Goal: Task Accomplishment & Management: Manage account settings

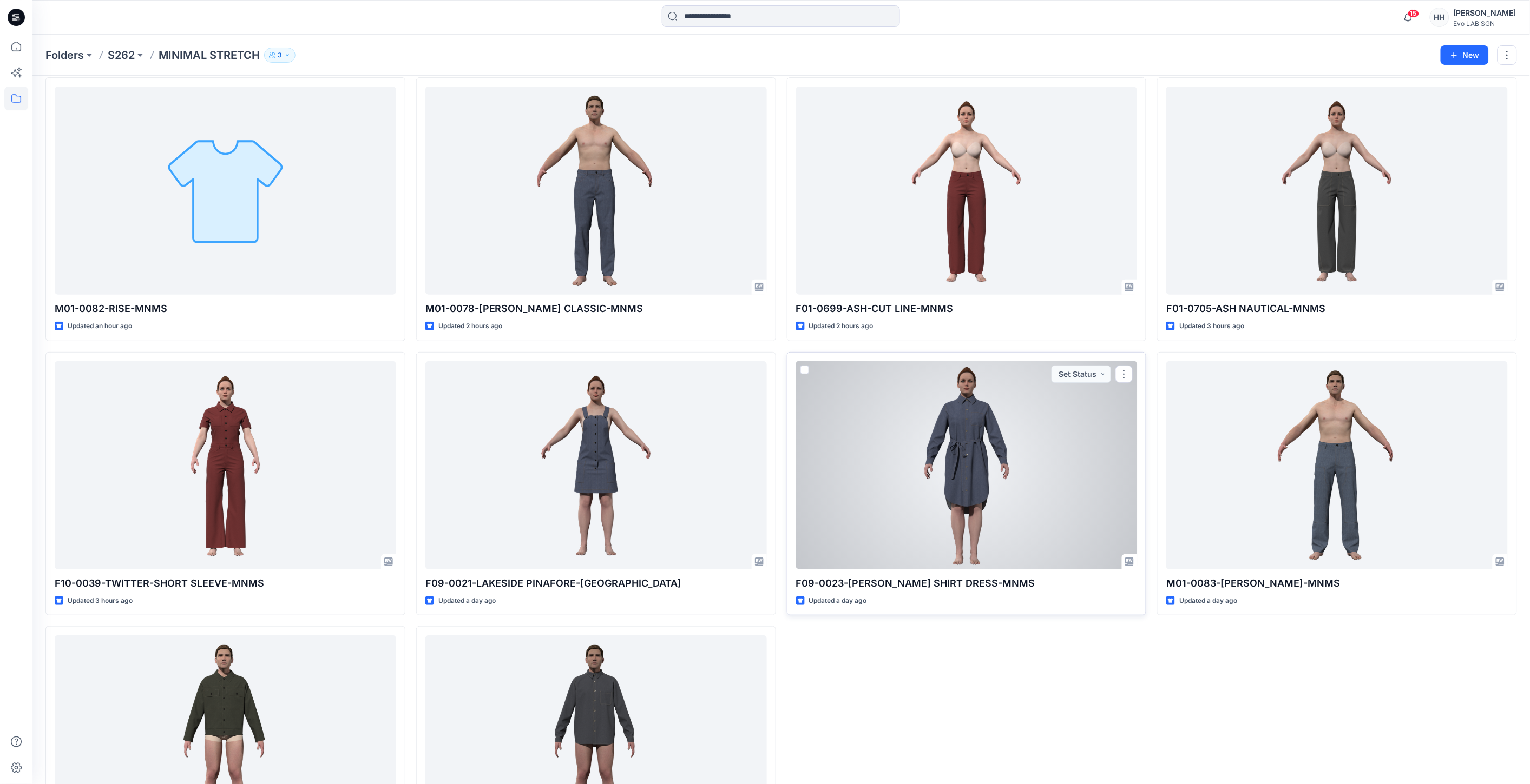
scroll to position [42, 0]
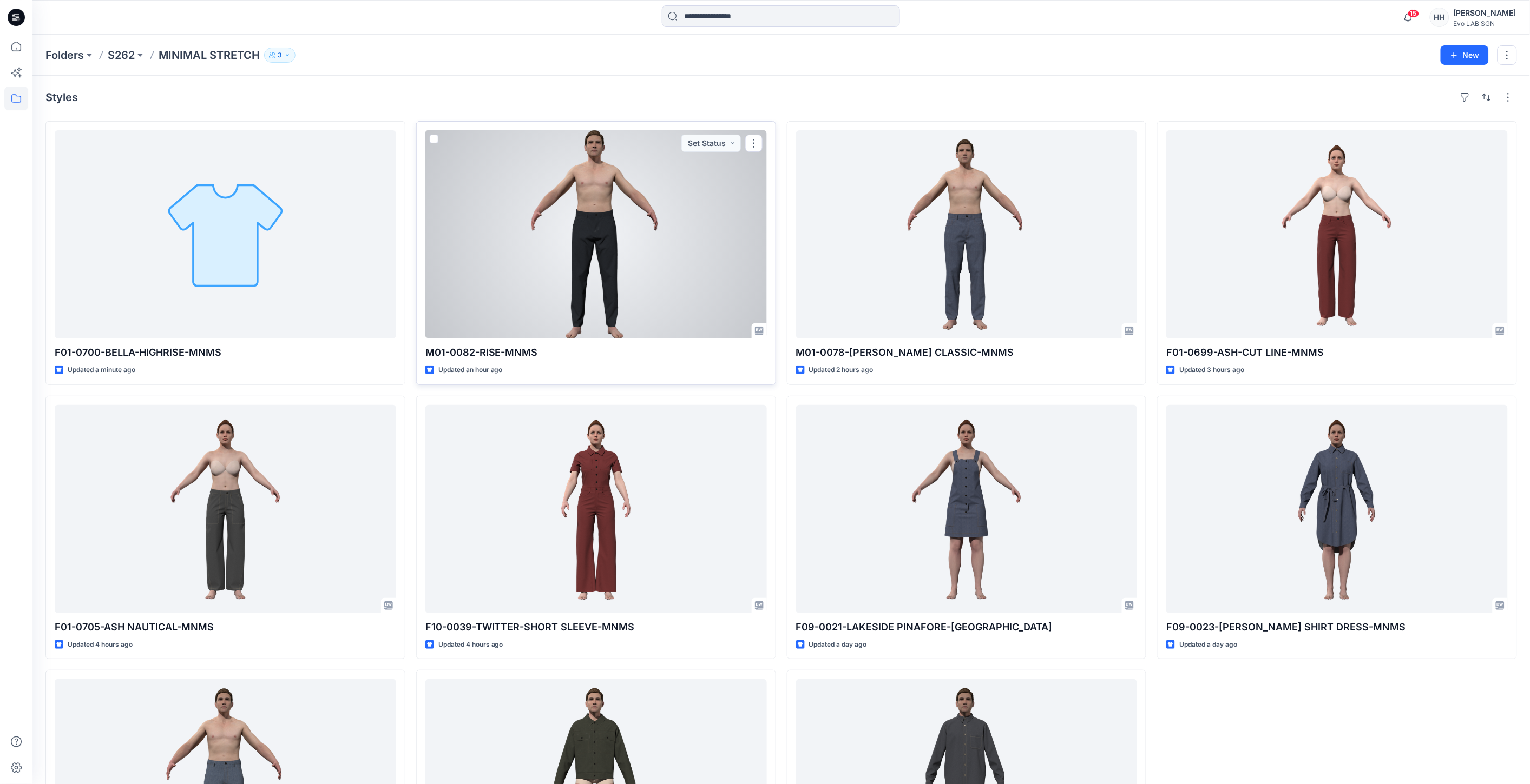
click at [659, 260] on div at bounding box center [596, 234] width 342 height 208
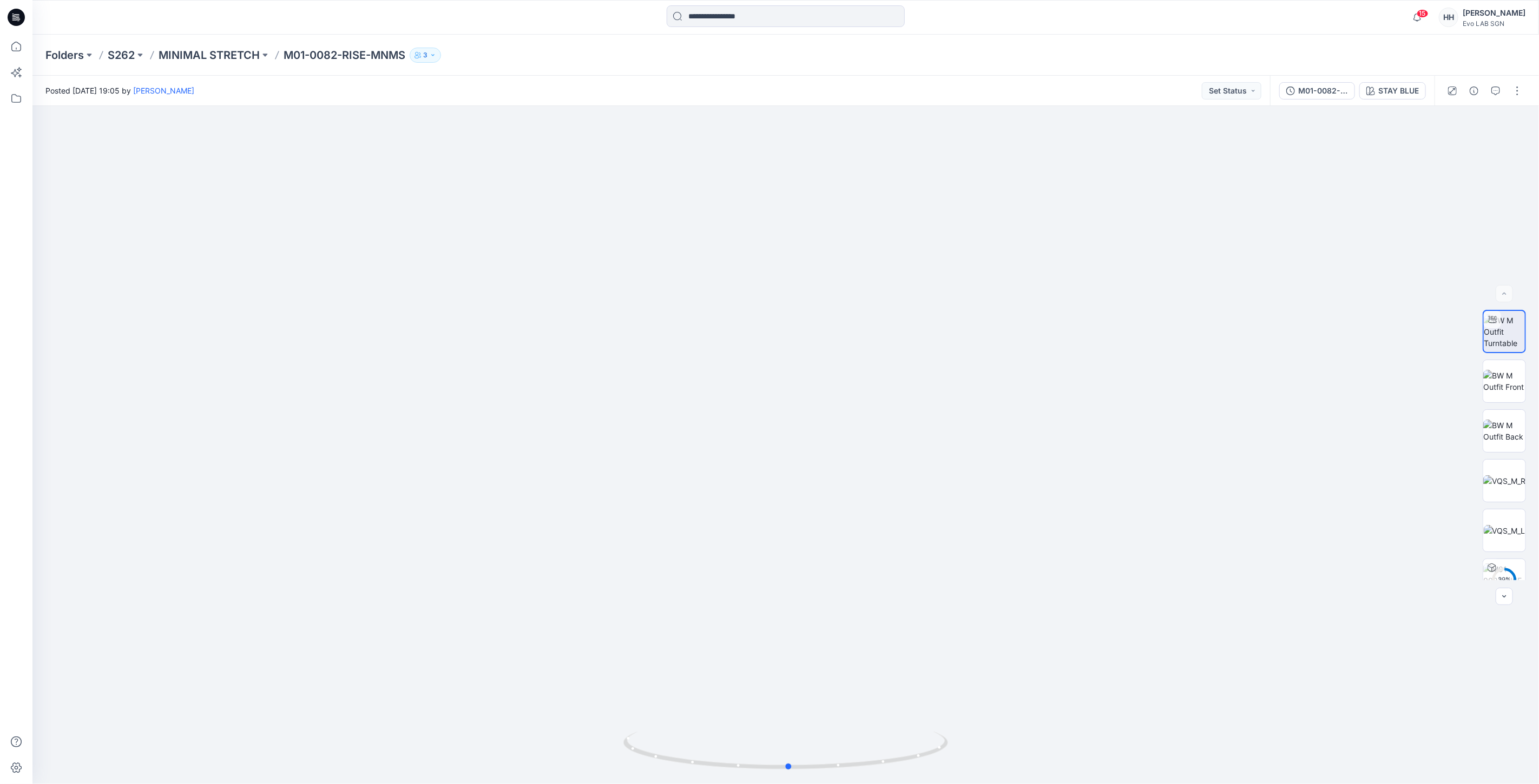
drag, startPoint x: 787, startPoint y: 765, endPoint x: 1115, endPoint y: 790, distance: 329.0
click at [1115, 783] on html "15 Notifications Your style M01-0082-RISE-MNMS is ready 1 hours ago Your style …" at bounding box center [770, 392] width 1539 height 784
click at [197, 53] on p "MINIMAL STRETCH" at bounding box center [209, 55] width 101 height 15
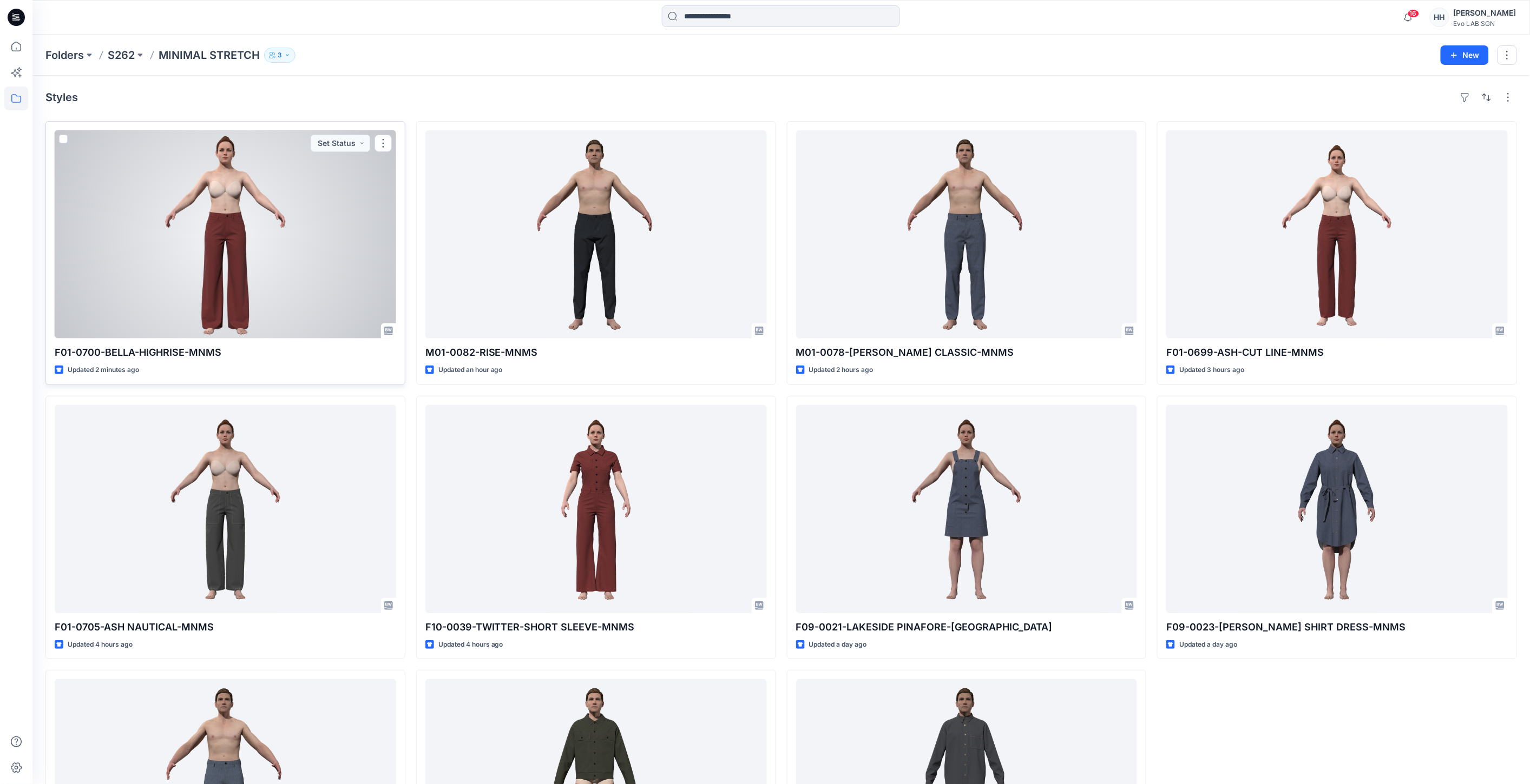
click at [255, 233] on div at bounding box center [225, 234] width 342 height 208
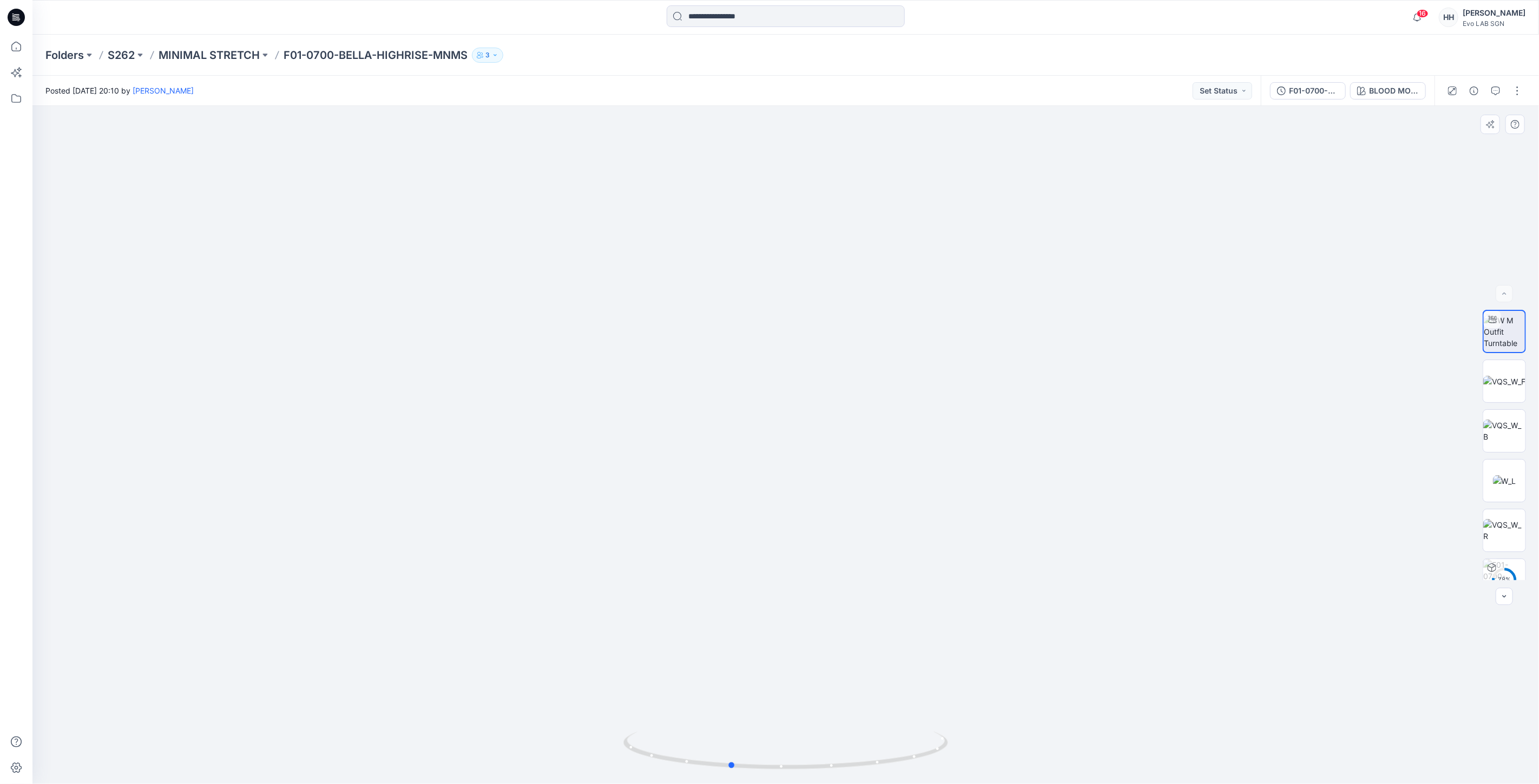
drag, startPoint x: 784, startPoint y: 765, endPoint x: 1054, endPoint y: 760, distance: 270.0
click at [1054, 760] on div at bounding box center [786, 445] width 1507 height 678
drag, startPoint x: 732, startPoint y: 766, endPoint x: 889, endPoint y: 770, distance: 157.1
click at [889, 770] on icon at bounding box center [787, 752] width 327 height 41
drag, startPoint x: 949, startPoint y: 587, endPoint x: 939, endPoint y: 435, distance: 152.3
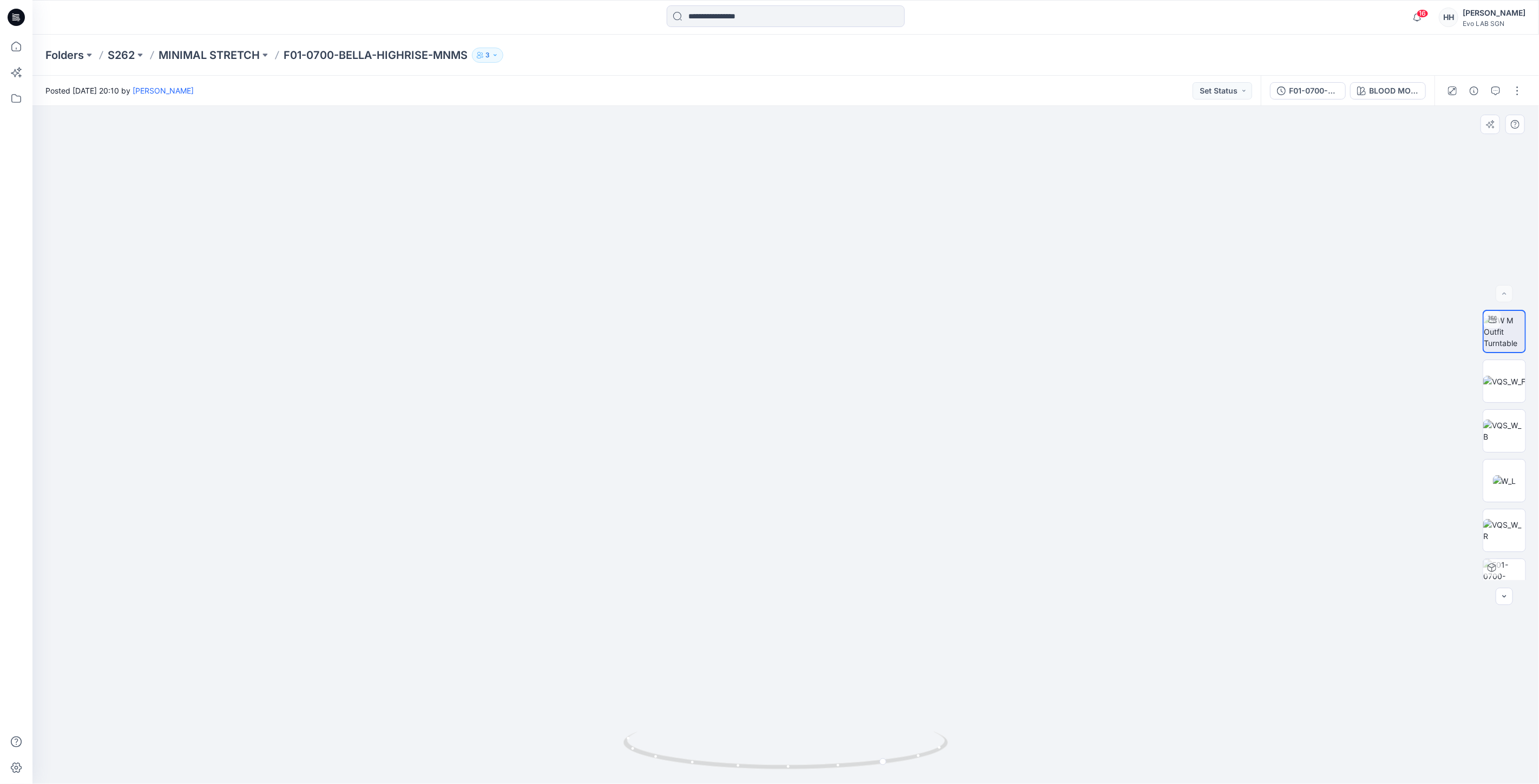
drag, startPoint x: 826, startPoint y: 548, endPoint x: 627, endPoint y: 556, distance: 199.2
click at [608, 554] on img at bounding box center [786, 358] width 859 height 852
drag, startPoint x: 815, startPoint y: 761, endPoint x: 952, endPoint y: 674, distance: 162.3
click at [948, 760] on icon at bounding box center [787, 752] width 327 height 41
drag, startPoint x: 706, startPoint y: 766, endPoint x: 789, endPoint y: 770, distance: 83.1
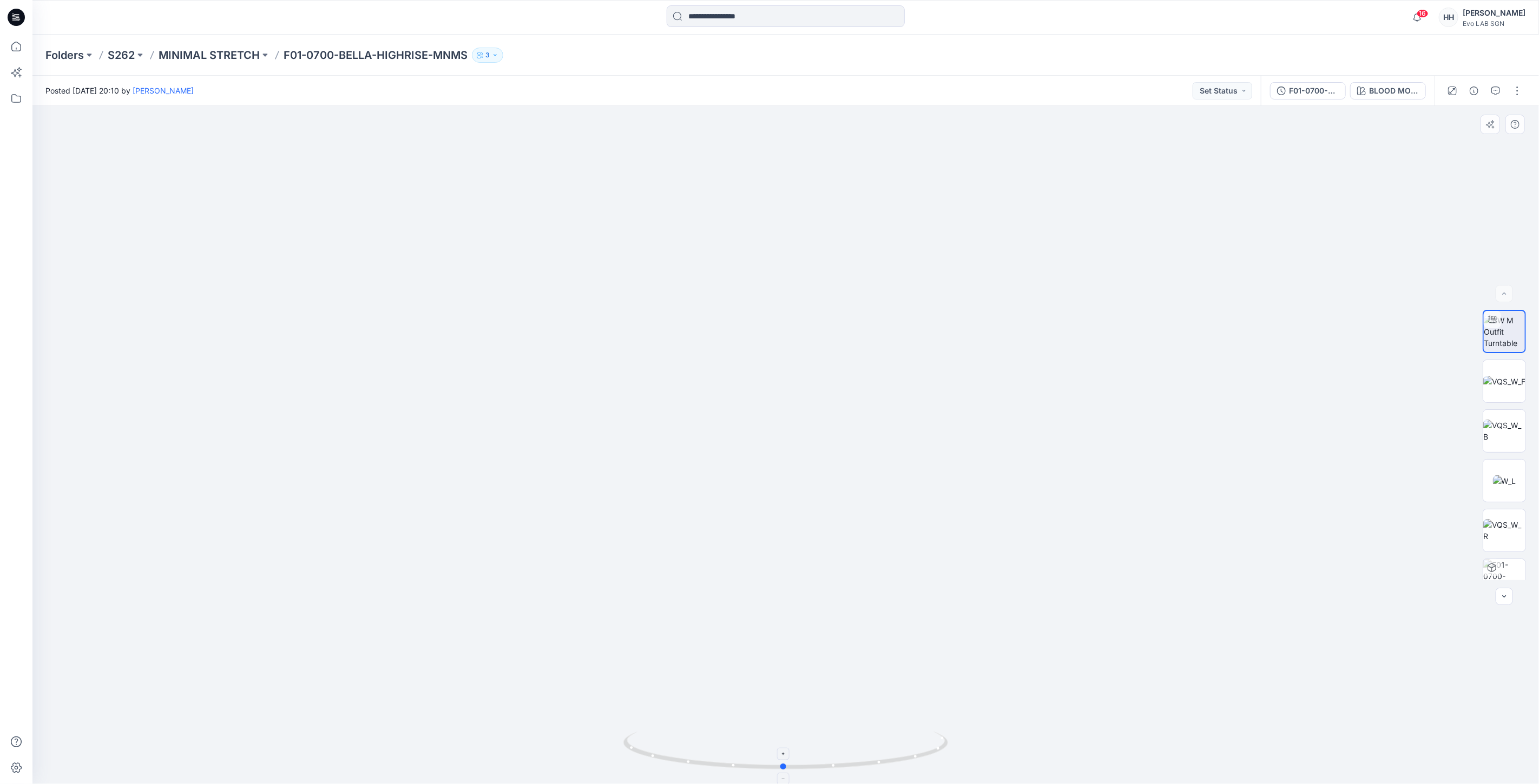
click at [789, 770] on icon at bounding box center [787, 752] width 327 height 41
click at [1517, 90] on button "button" at bounding box center [1517, 91] width 17 height 17
click at [1457, 143] on button "Edit" at bounding box center [1471, 146] width 100 height 20
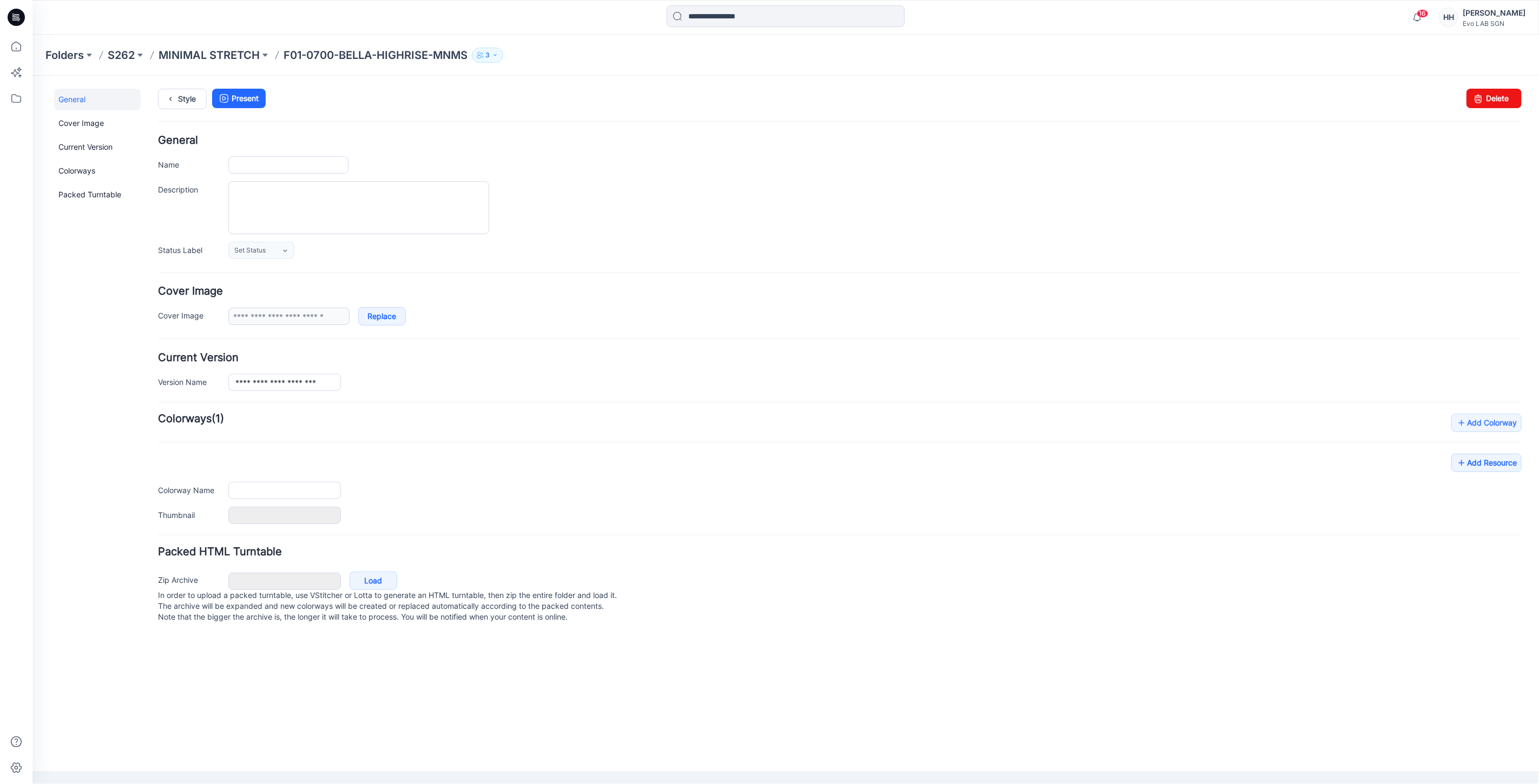
type input "**********"
type input "*******"
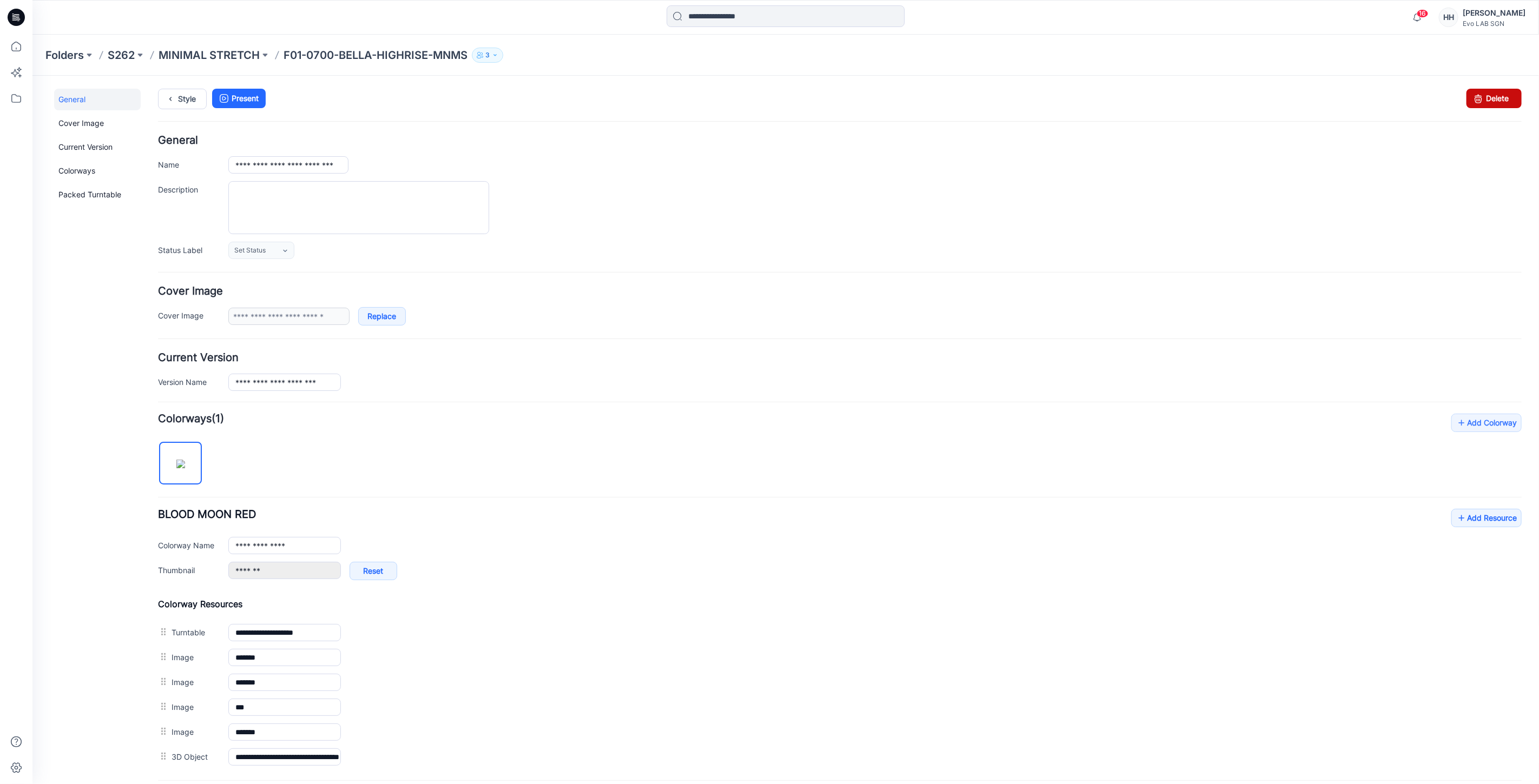
click at [1471, 100] on icon at bounding box center [1477, 98] width 15 height 20
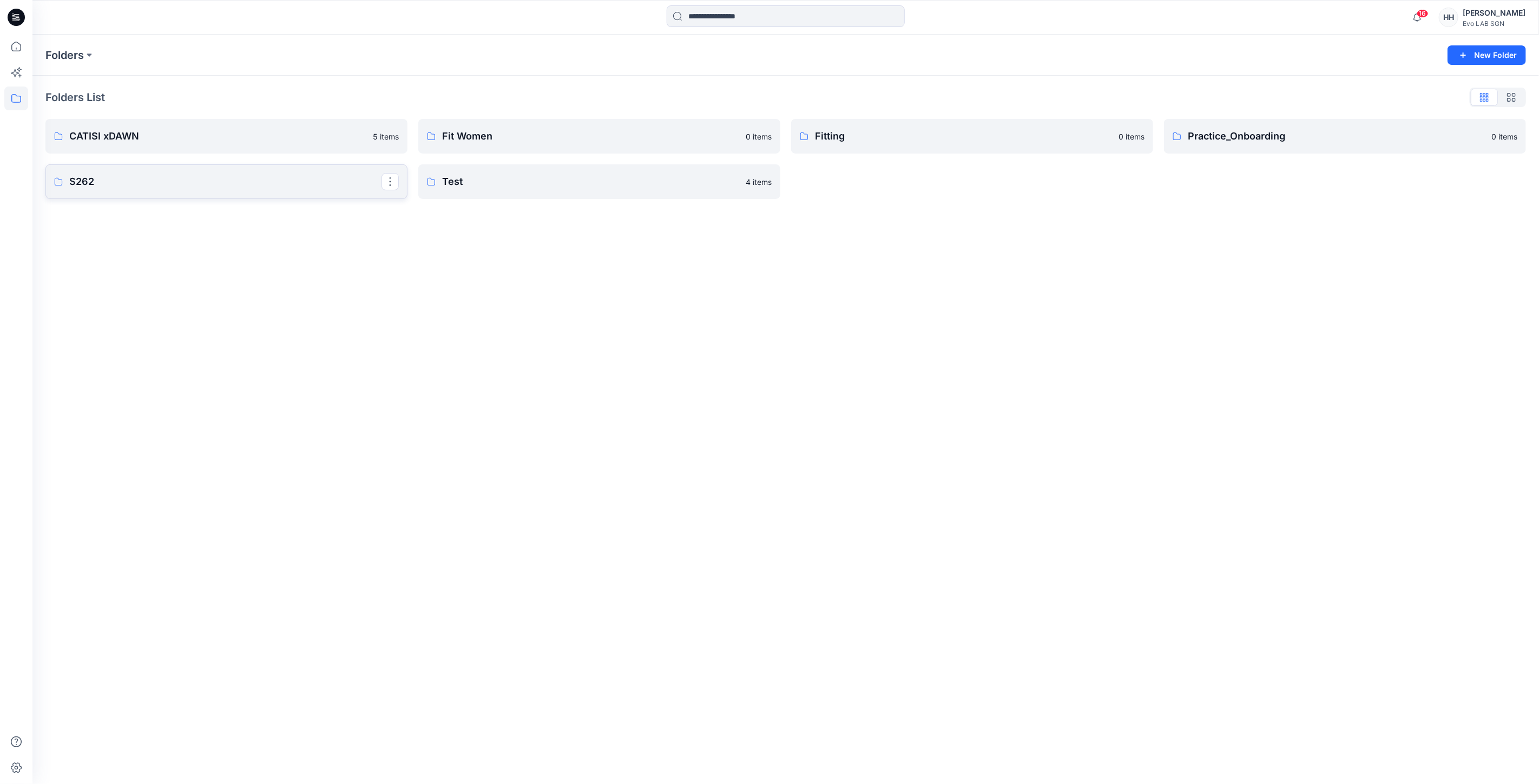
click at [170, 177] on p "S262" at bounding box center [225, 182] width 312 height 15
click at [229, 134] on p "MINIMAL STRETCH" at bounding box center [216, 138] width 293 height 15
